Goal: Find specific page/section: Find specific page/section

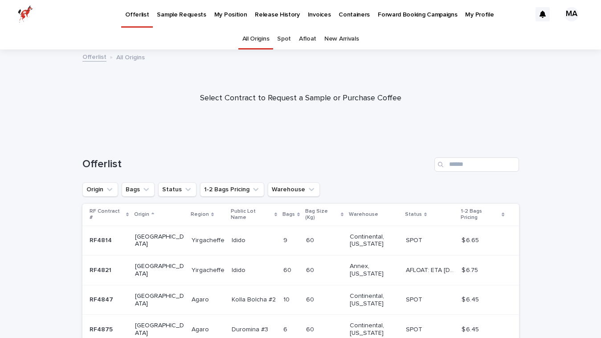
click at [308, 16] on p "Invoices" at bounding box center [319, 9] width 23 height 19
